Goal: Task Accomplishment & Management: Manage account settings

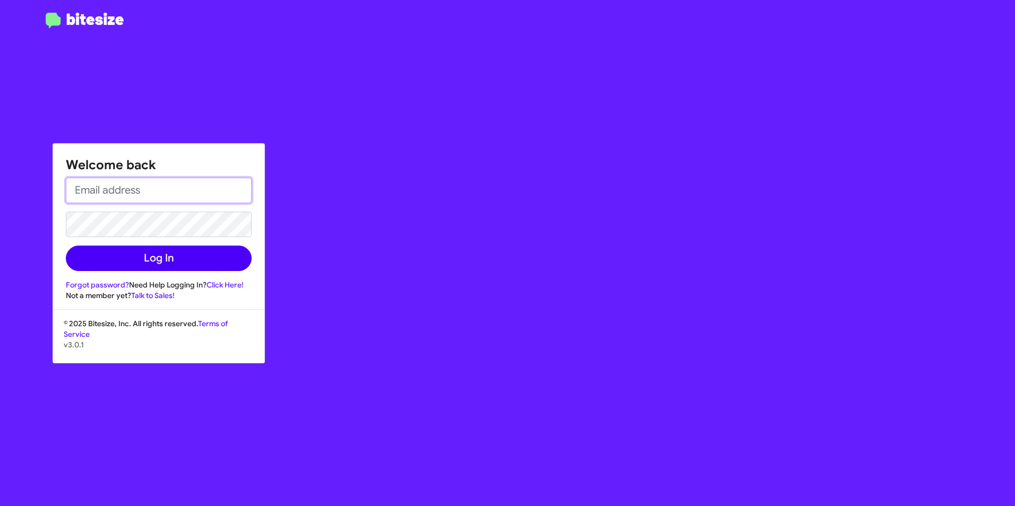
type input "[EMAIL_ADDRESS][DOMAIN_NAME]"
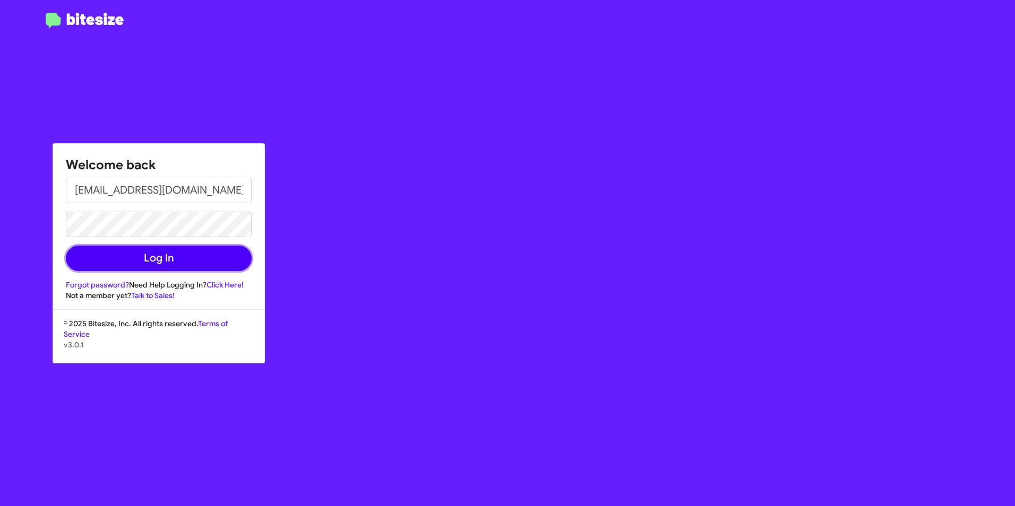
click at [152, 259] on button "Log In" at bounding box center [159, 258] width 186 height 25
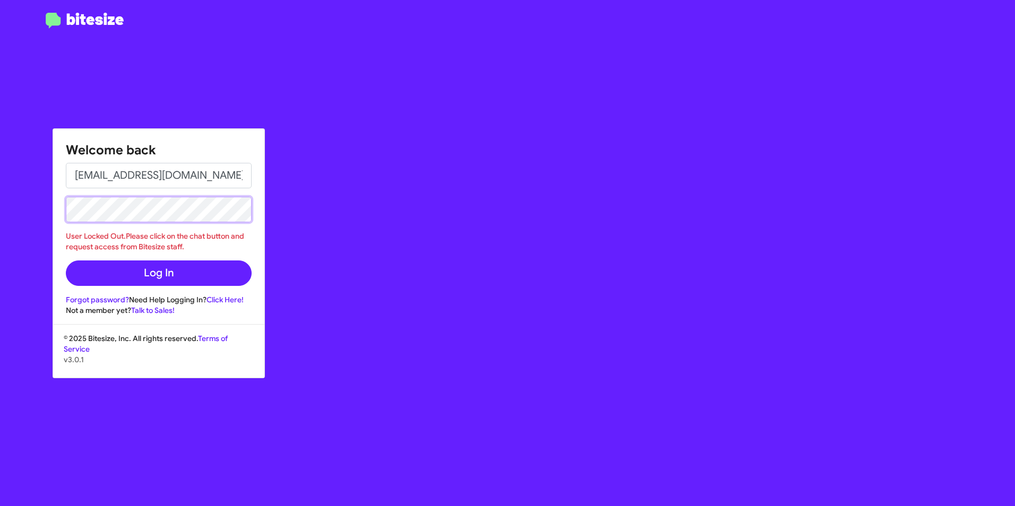
click at [7, 236] on div "Welcome back [EMAIL_ADDRESS][DOMAIN_NAME] User Locked Out.Please click on the c…" at bounding box center [507, 253] width 1015 height 506
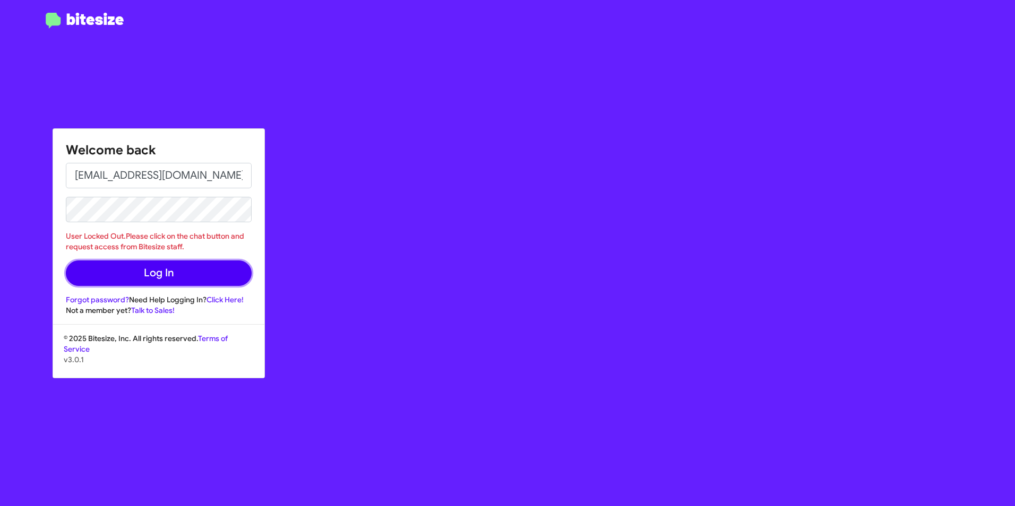
click at [73, 268] on button "Log In" at bounding box center [159, 273] width 186 height 25
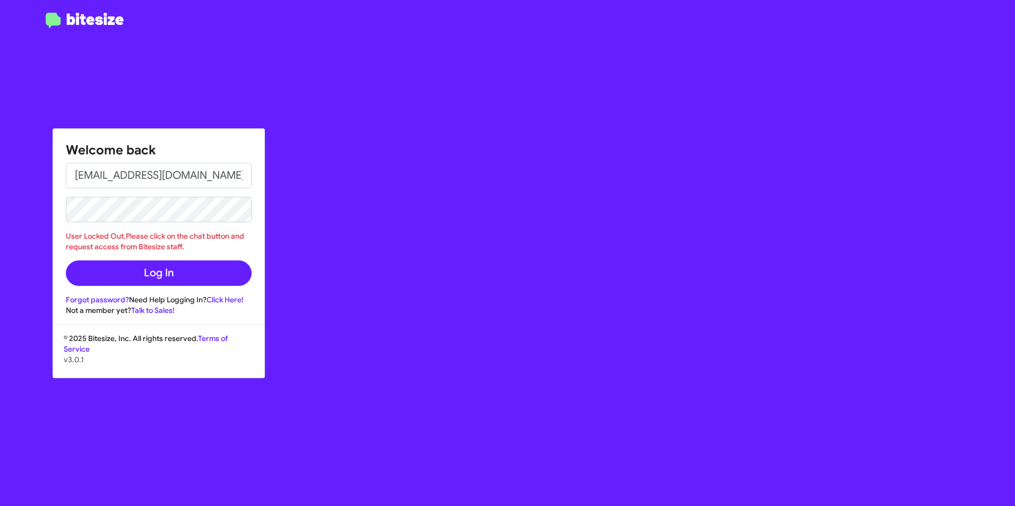
click at [397, 356] on div "Welcome back [EMAIL_ADDRESS][DOMAIN_NAME] User Locked Out.Please click on the c…" at bounding box center [591, 253] width 845 height 506
click at [138, 258] on form "[EMAIL_ADDRESS][DOMAIN_NAME] User Locked Out.Please click on the chat button an…" at bounding box center [159, 224] width 186 height 123
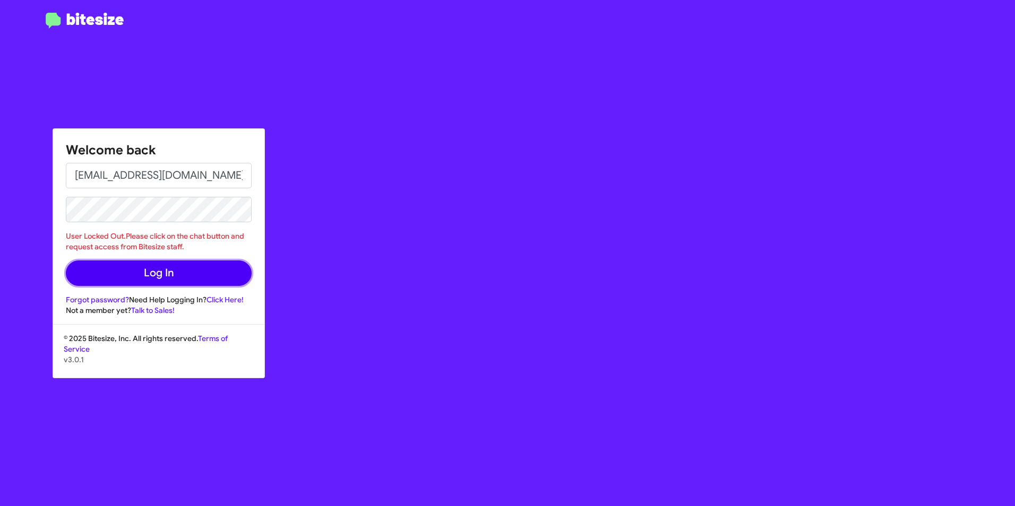
click at [137, 277] on button "Log In" at bounding box center [159, 273] width 186 height 25
